Goal: Obtain resource: Obtain resource

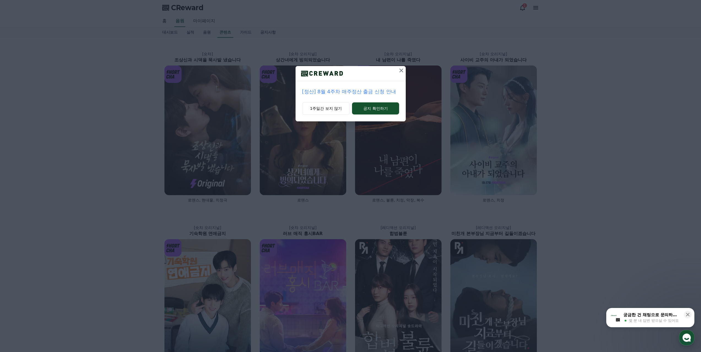
click at [399, 70] on icon at bounding box center [401, 70] width 7 height 7
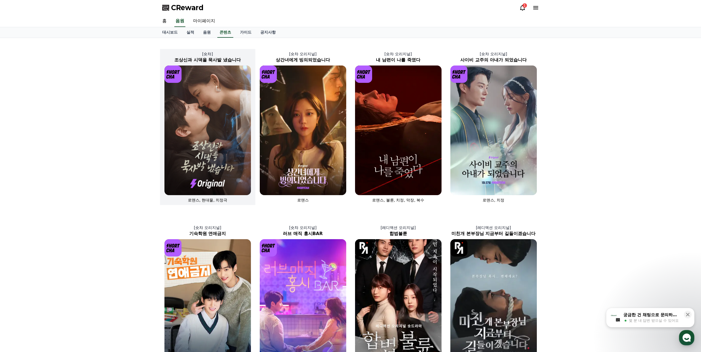
click at [204, 97] on img at bounding box center [207, 131] width 86 height 130
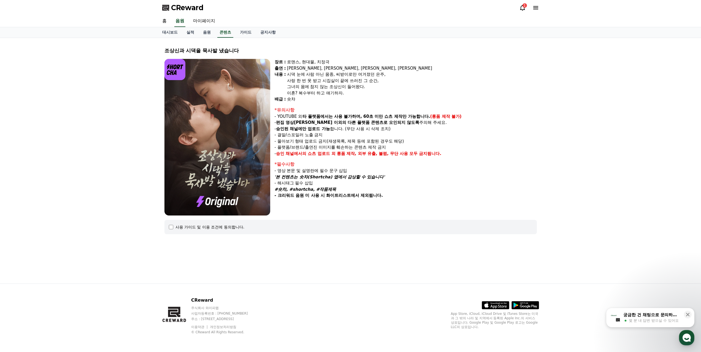
drag, startPoint x: 277, startPoint y: 116, endPoint x: 449, endPoint y: 123, distance: 172.0
click at [449, 122] on div "*유의사항 - YOUTUBE 외 타 플랫폼에서는 사용 불가하며, 60초 미만 쇼츠 제작만 가능합니다. (롱폼 제작 불가) - 편집 영상이 숏챠…" at bounding box center [406, 132] width 262 height 50
click at [444, 126] on p "- 승인된 채널에만 업로드 가능 합니다. (무단 사용 시 삭제 조치)" at bounding box center [406, 129] width 262 height 6
click at [172, 224] on div "사용 가이드 및 이용 조건에 동의합니다." at bounding box center [350, 227] width 372 height 14
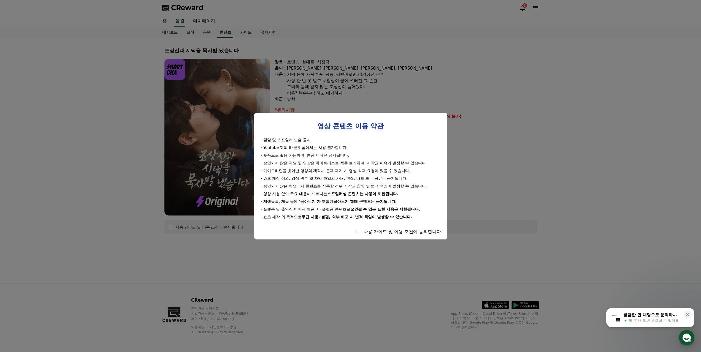
click at [359, 231] on div "사용 가이드 및 이용 조건에 동의합니다." at bounding box center [351, 232] width 184 height 7
click at [357, 235] on div "사용 가이드 및 이용 조건에 동의합니다." at bounding box center [351, 232] width 184 height 7
select select
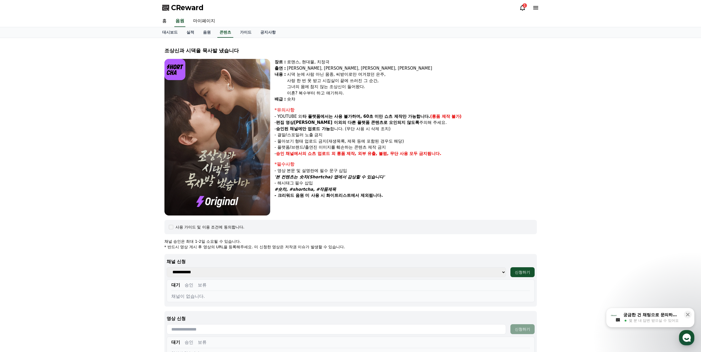
click at [229, 266] on div "**********" at bounding box center [350, 280] width 372 height 53
click at [585, 264] on div "조상[DEMOGRAPHIC_DATA]과 시댁을 묵사발 냈습니다 장르 : 로맨스, 현대물, 치정극 출연 : [PERSON_NAME], [PERS…" at bounding box center [350, 221] width 701 height 366
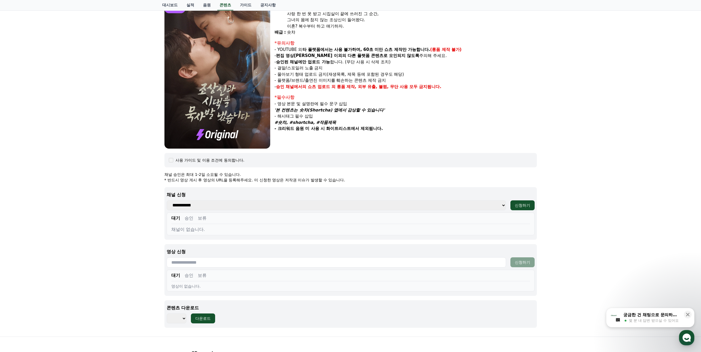
scroll to position [120, 0]
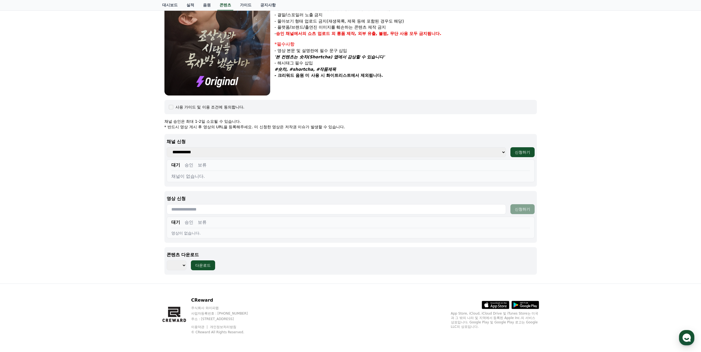
click at [184, 262] on select "*** *** *** *** *** *** *** *** *** *** *** *** *** *** *** *** *** *** *** ***…" at bounding box center [177, 265] width 20 height 10
click at [568, 276] on div "조상[DEMOGRAPHIC_DATA]과 시댁을 묵사발 냈습니다 장르 : 로맨스, 현대물, 치정극 출연 : [PERSON_NAME], [PERS…" at bounding box center [350, 101] width 701 height 366
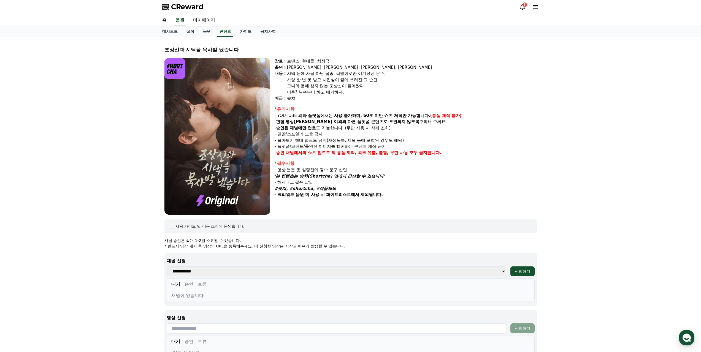
scroll to position [0, 0]
click at [195, 30] on link "실적" at bounding box center [190, 32] width 17 height 10
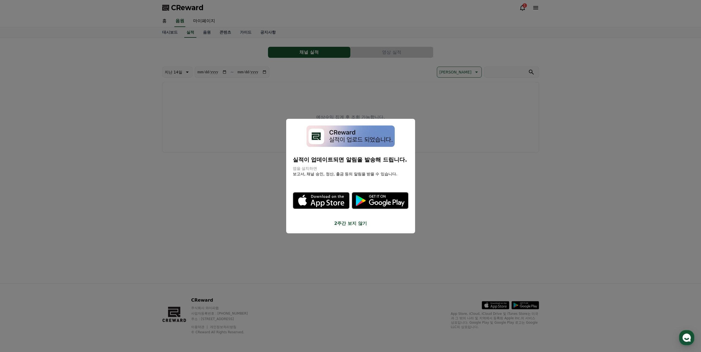
click at [356, 224] on button "2주간 보지 않기" at bounding box center [351, 223] width 116 height 7
